Goal: Task Accomplishment & Management: Use online tool/utility

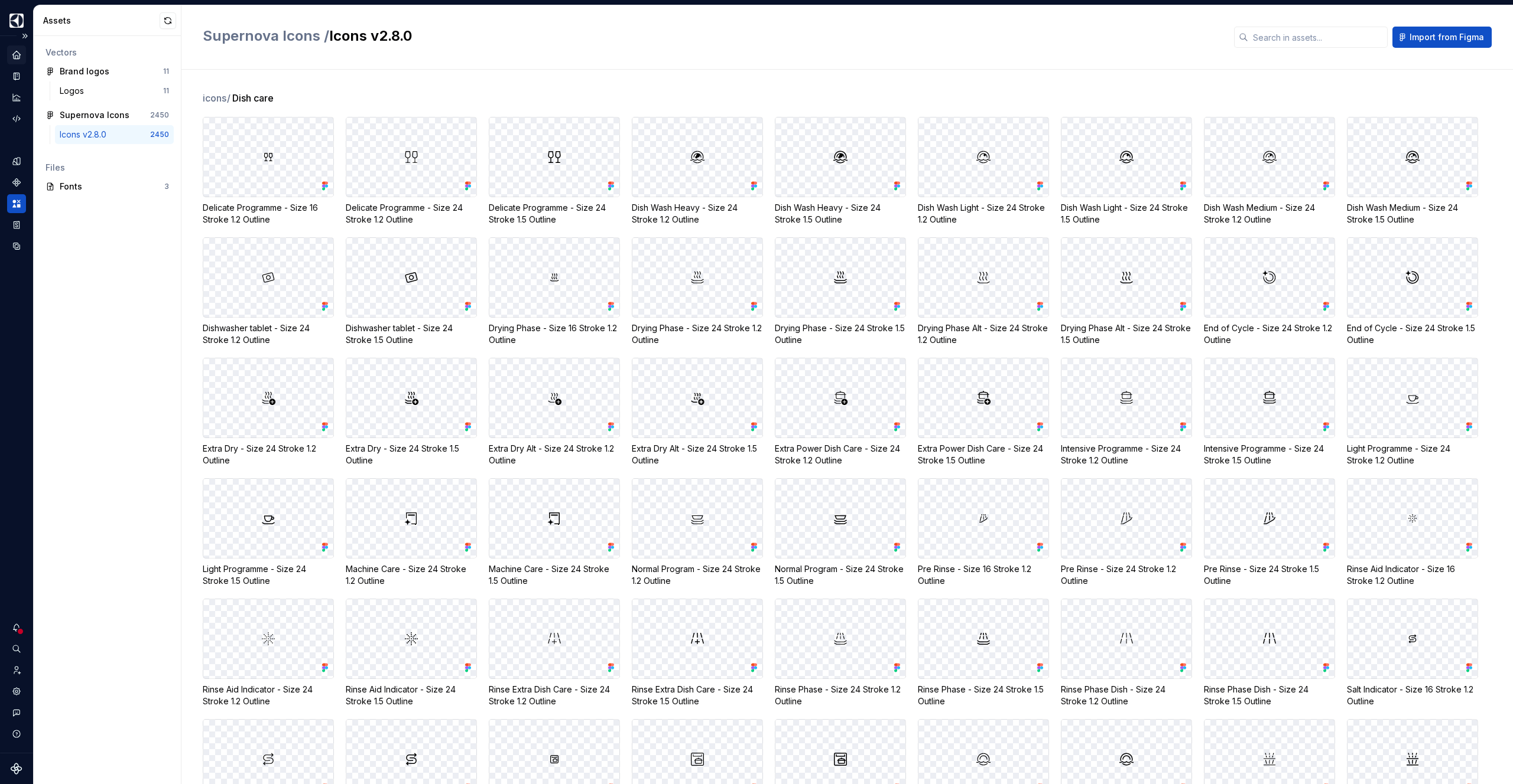
click at [13, 52] on icon "Home" at bounding box center [16, 55] width 10 height 10
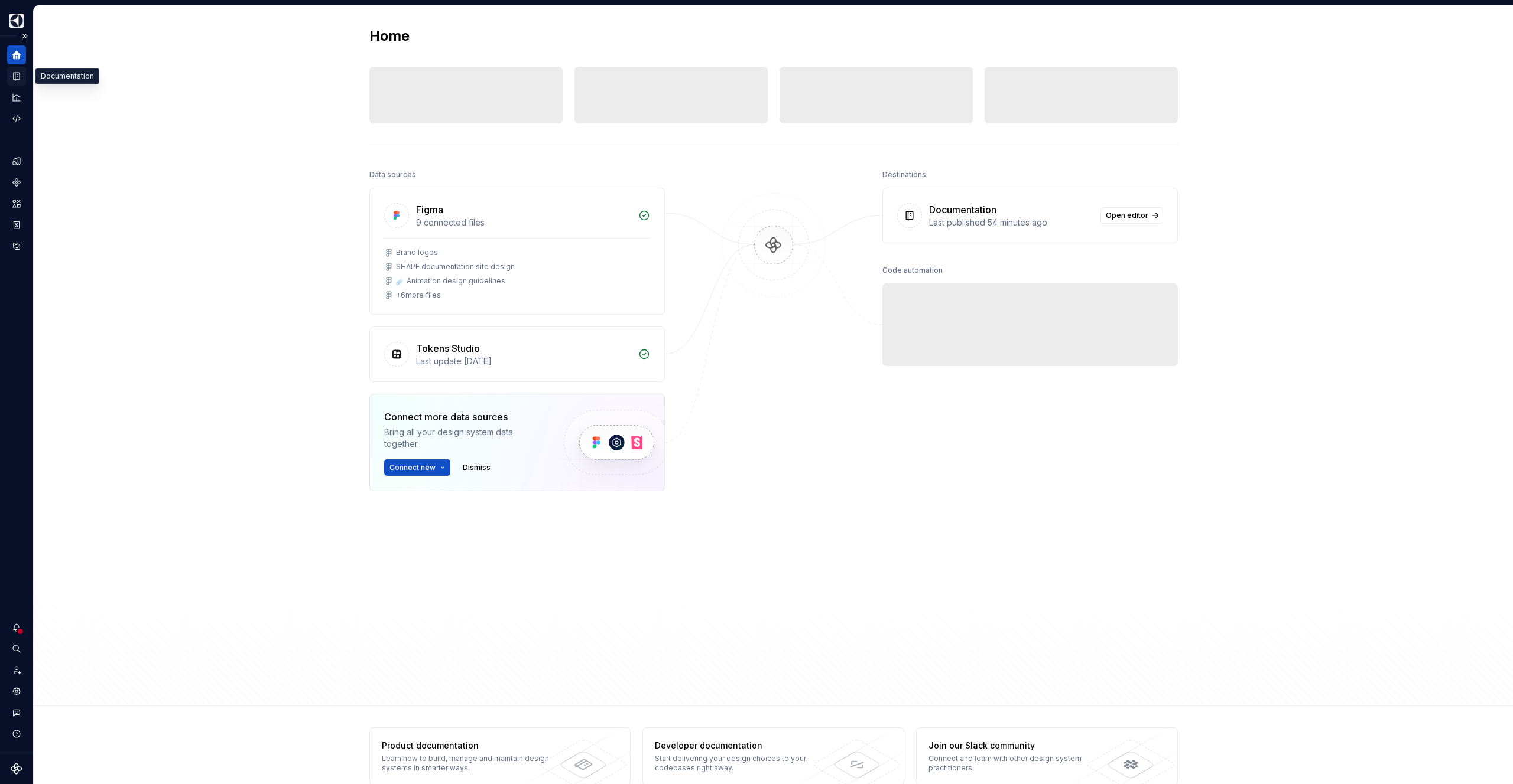
click at [20, 79] on icon "Documentation" at bounding box center [16, 76] width 10 height 10
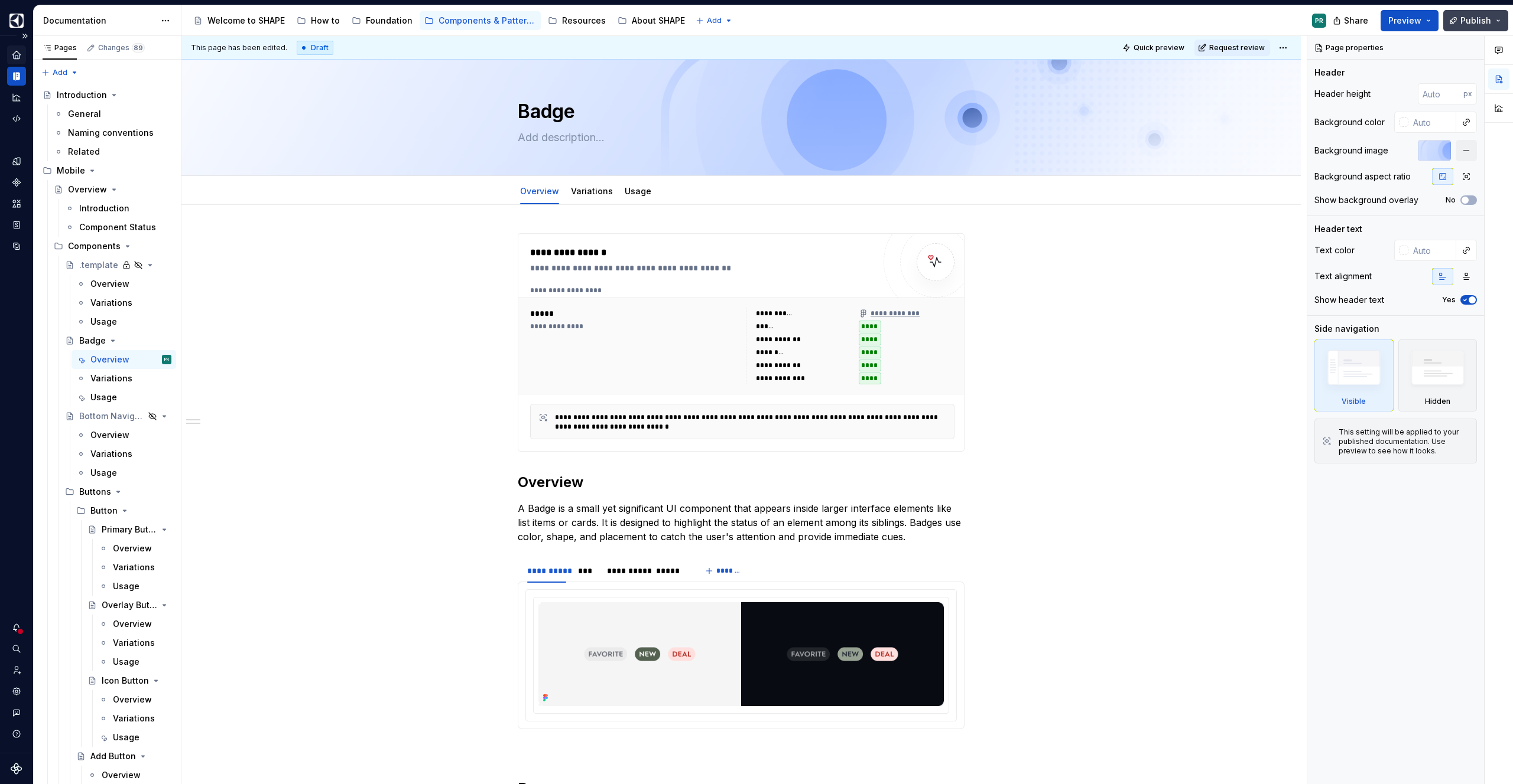
click at [1485, 21] on span "Publish" at bounding box center [1475, 21] width 31 height 12
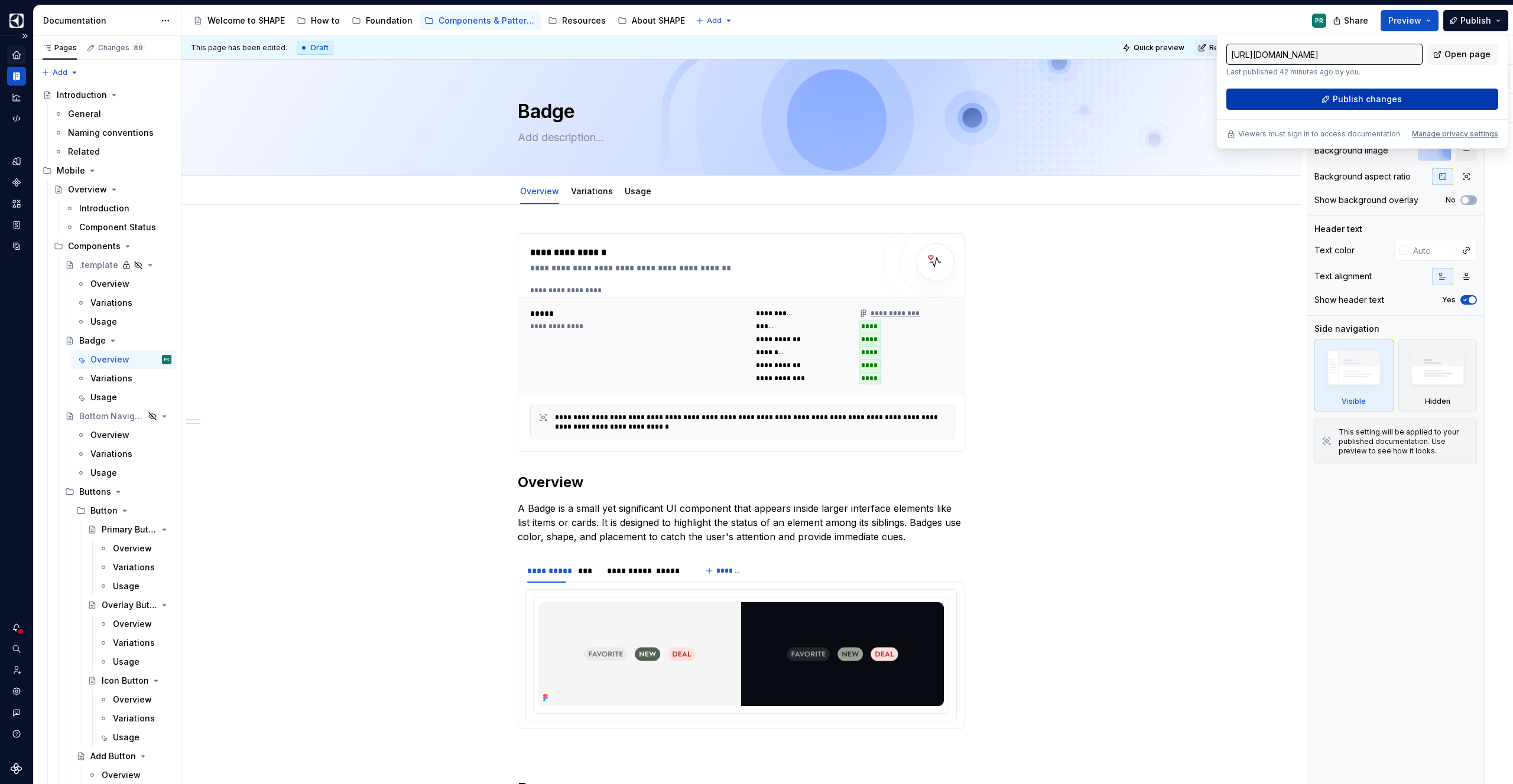
click at [1395, 94] on span "Publish changes" at bounding box center [1367, 99] width 69 height 12
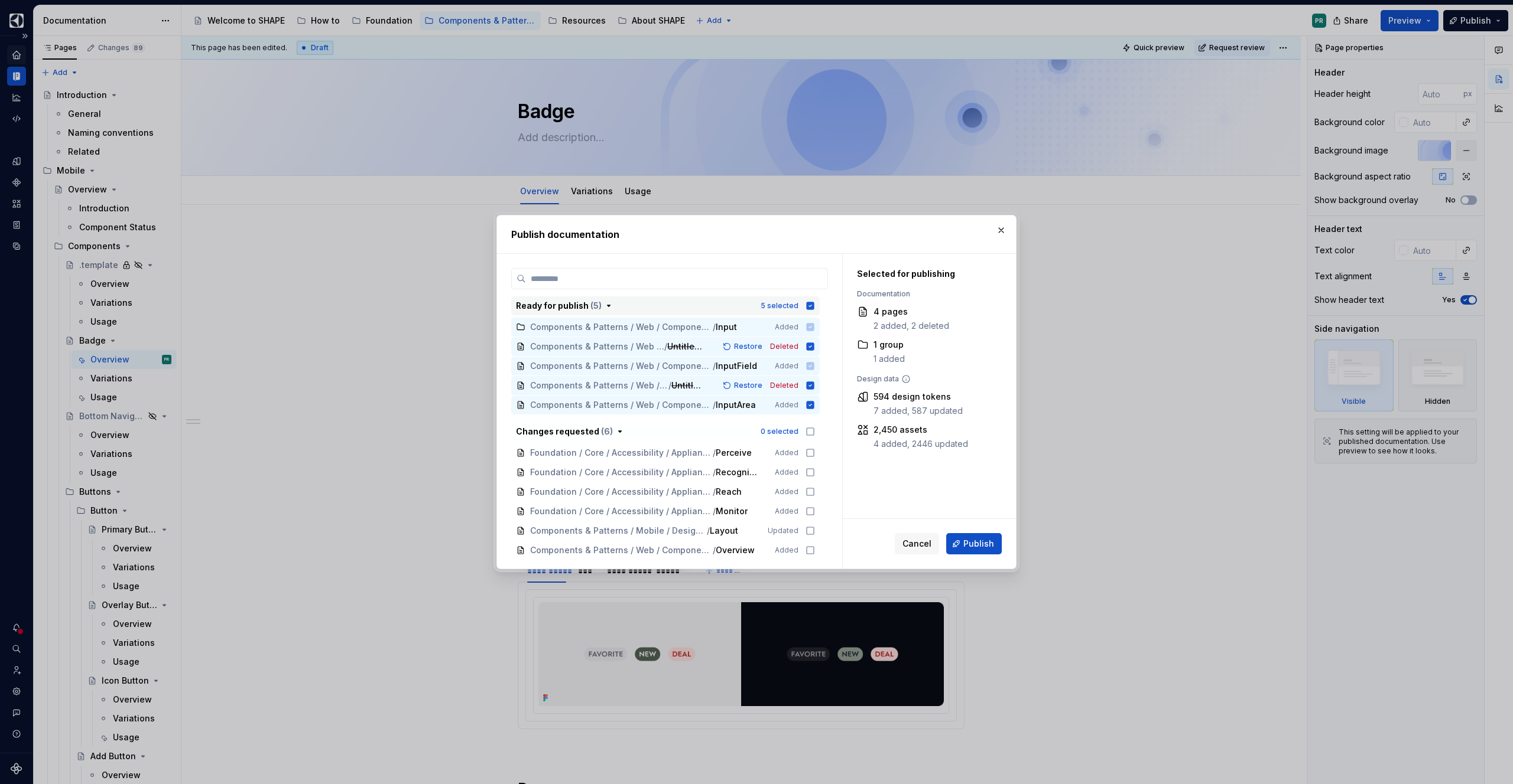
click at [814, 306] on icon "button" at bounding box center [810, 306] width 8 height 8
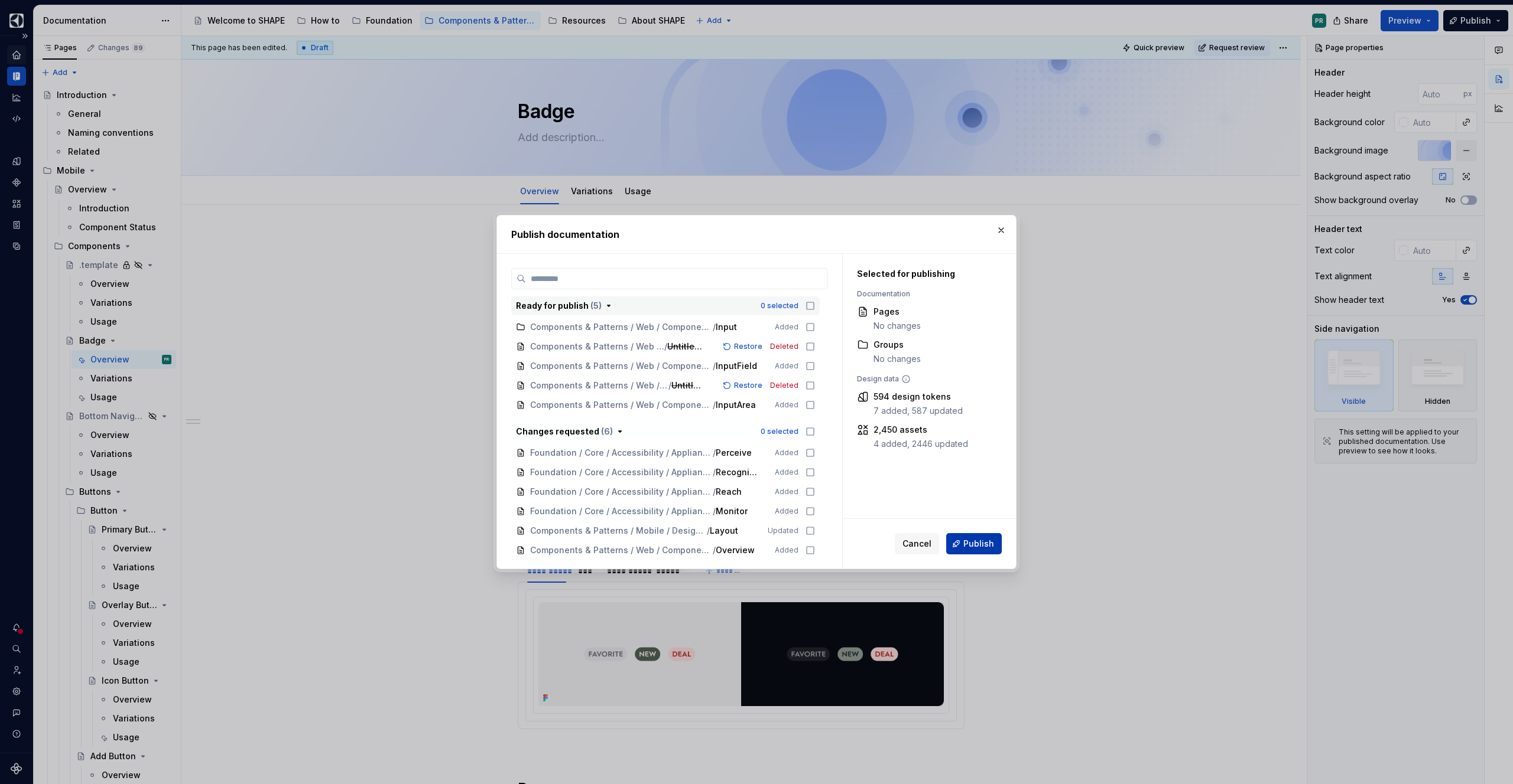
click at [981, 543] on span "Publish" at bounding box center [979, 544] width 31 height 12
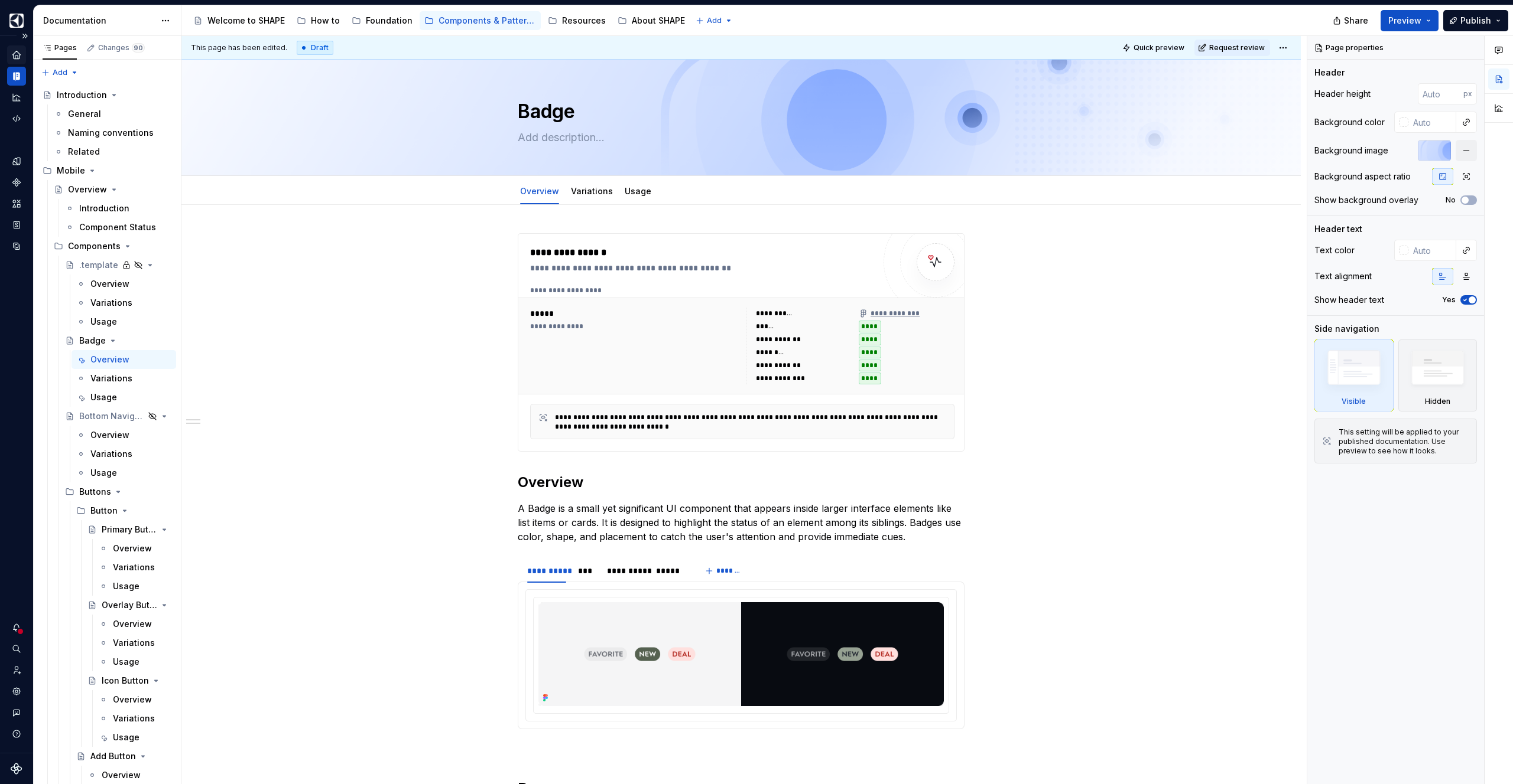
type textarea "*"
